Goal: Task Accomplishment & Management: Manage account settings

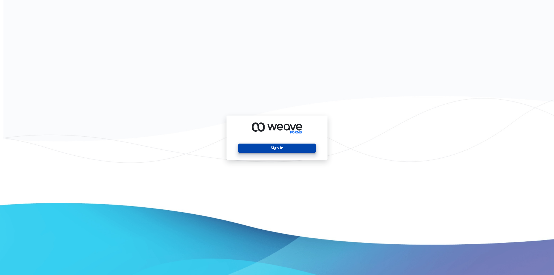
drag, startPoint x: 297, startPoint y: 148, endPoint x: 295, endPoint y: 144, distance: 4.3
click at [295, 145] on button "Sign In" at bounding box center [276, 147] width 77 height 9
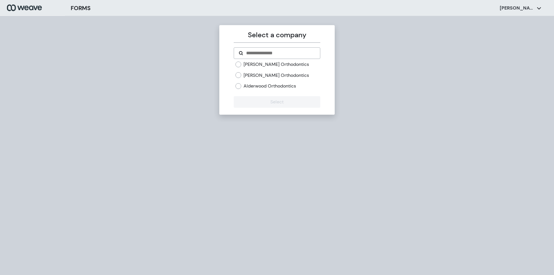
click at [259, 76] on label "[PERSON_NAME] Orthodontics" at bounding box center [277, 75] width 66 height 6
click at [271, 101] on button "Select" at bounding box center [277, 102] width 86 height 12
